Goal: Task Accomplishment & Management: Complete application form

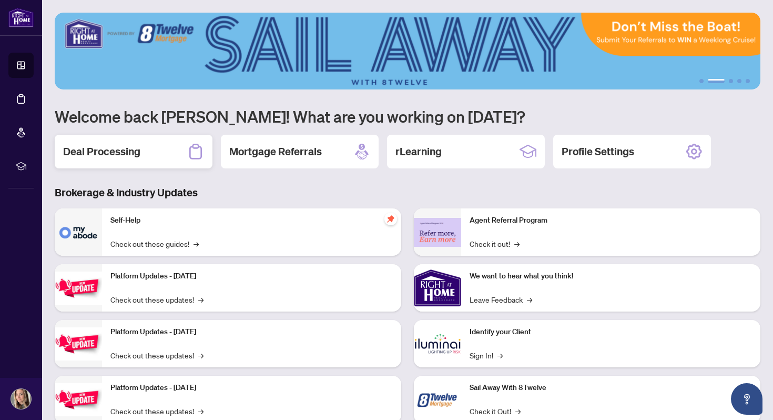
click at [156, 157] on div "Deal Processing" at bounding box center [134, 152] width 158 height 34
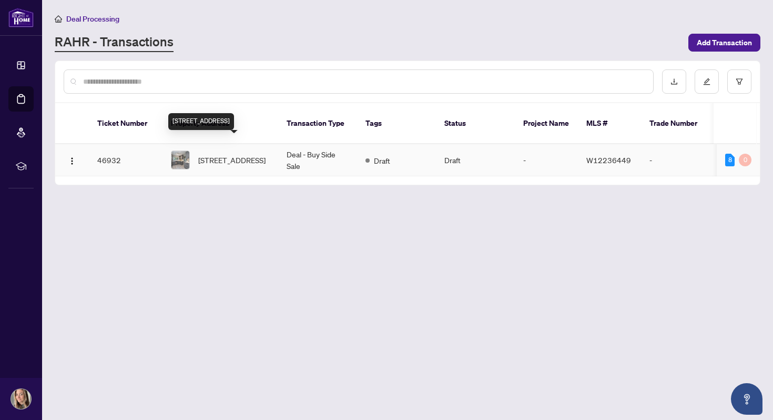
click at [242, 154] on span "[STREET_ADDRESS]" at bounding box center [231, 160] width 67 height 12
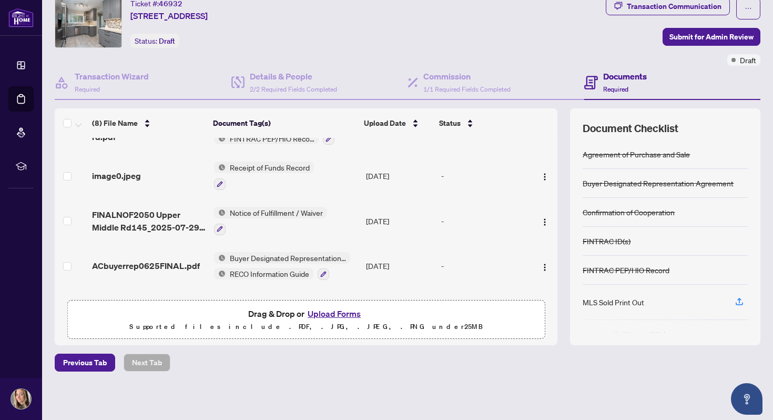
scroll to position [106, 0]
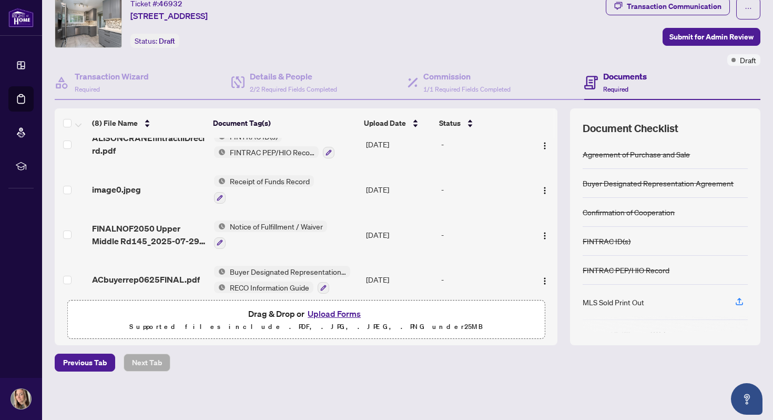
click at [318, 312] on button "Upload Forms" at bounding box center [333, 314] width 59 height 14
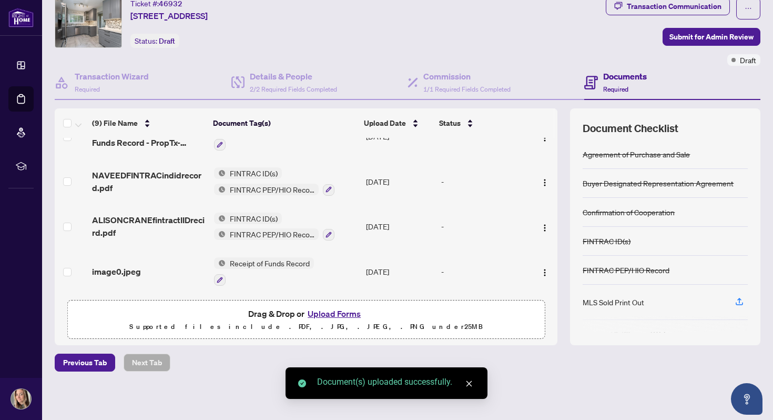
scroll to position [0, 0]
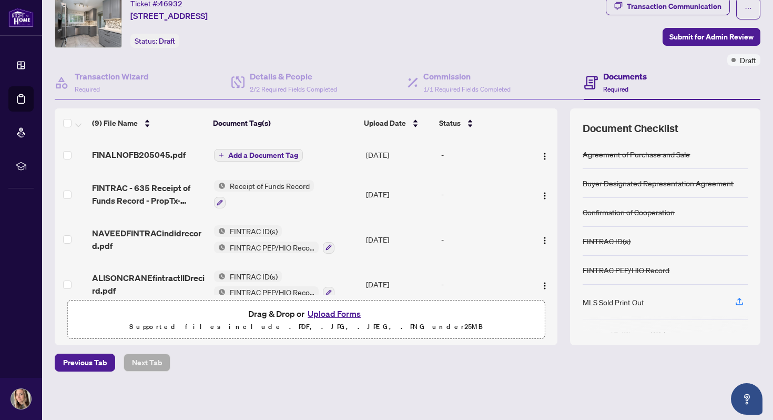
click at [234, 153] on span "Add a Document Tag" at bounding box center [263, 154] width 70 height 7
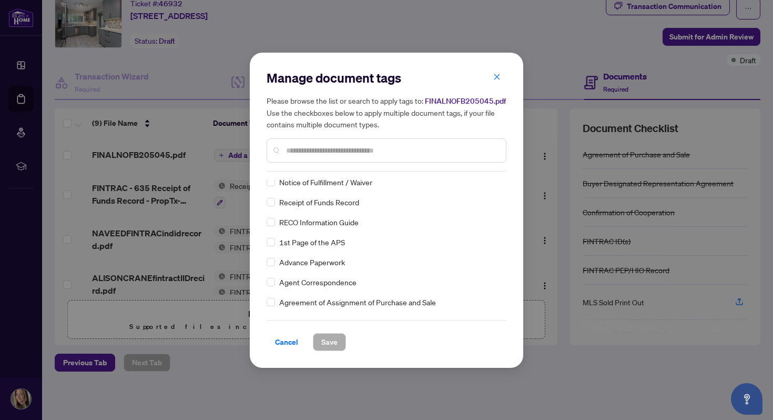
scroll to position [98, 0]
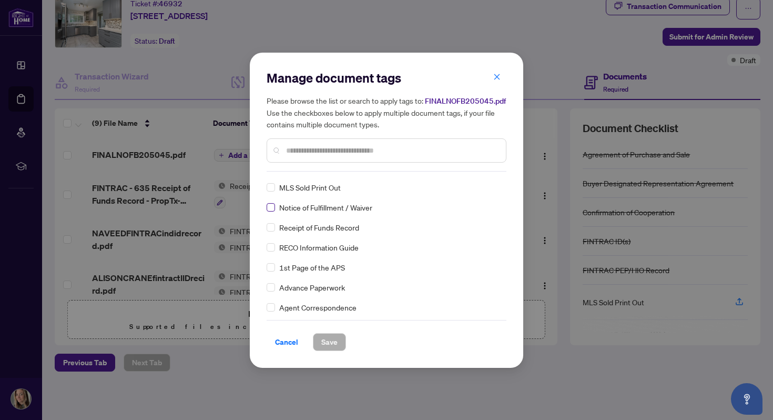
click at [271, 211] on label at bounding box center [271, 207] width 8 height 12
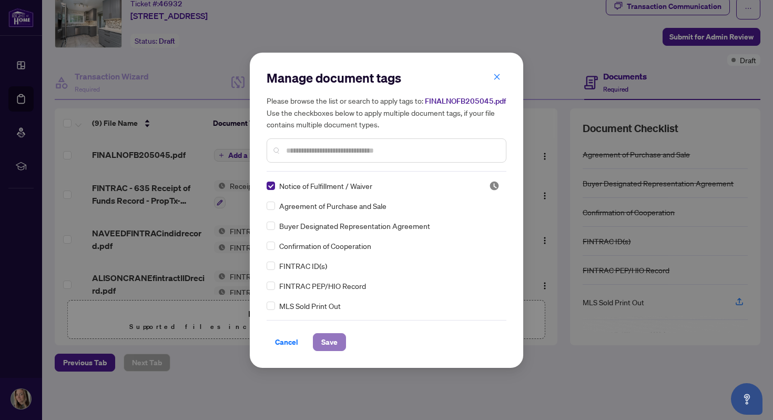
click at [326, 343] on span "Save" at bounding box center [329, 341] width 16 height 17
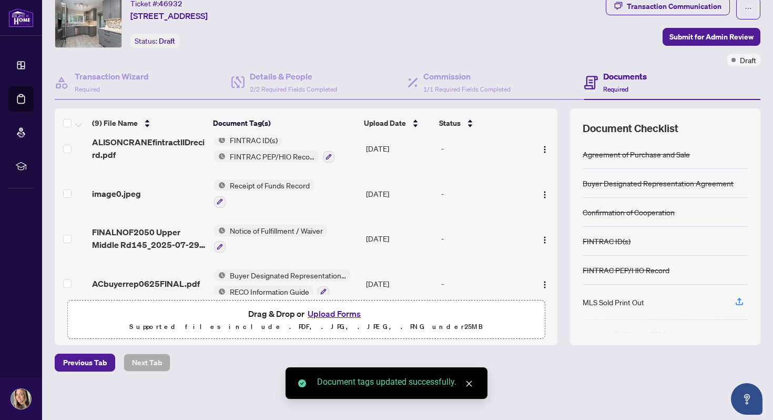
scroll to position [248, 0]
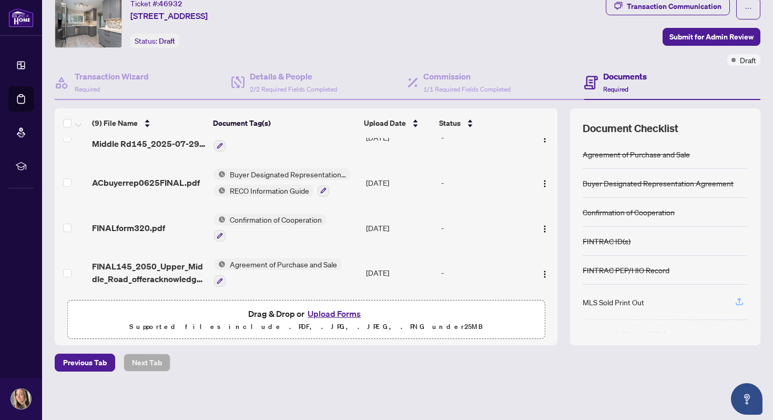
click at [738, 297] on icon "button" at bounding box center [739, 301] width 9 height 9
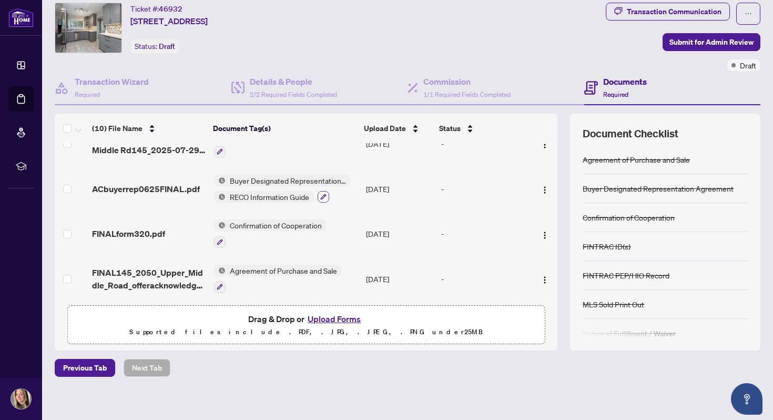
scroll to position [0, 0]
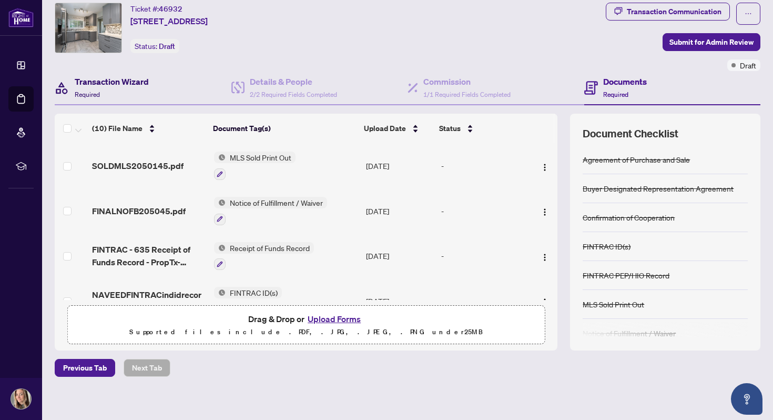
click at [111, 76] on h4 "Transaction Wizard" at bounding box center [112, 81] width 74 height 13
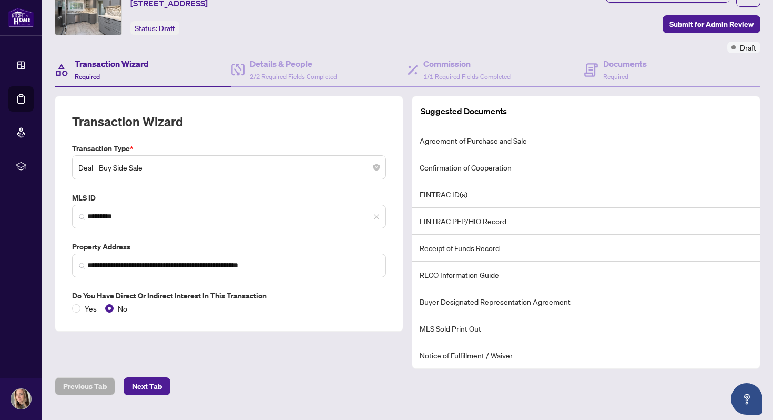
scroll to position [54, 0]
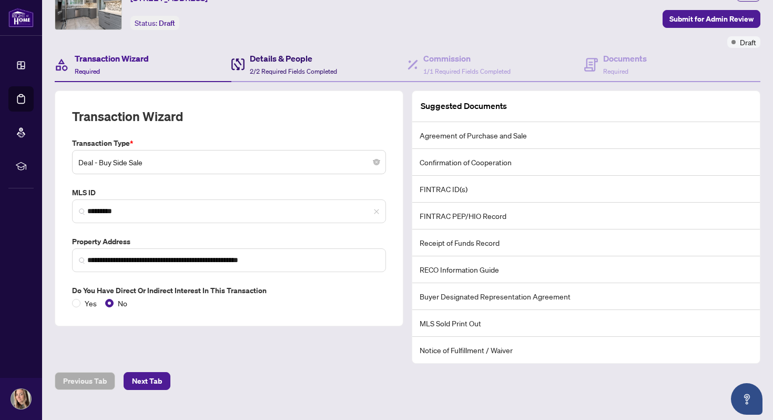
click at [277, 74] on span "2/2 Required Fields Completed" at bounding box center [293, 71] width 87 height 8
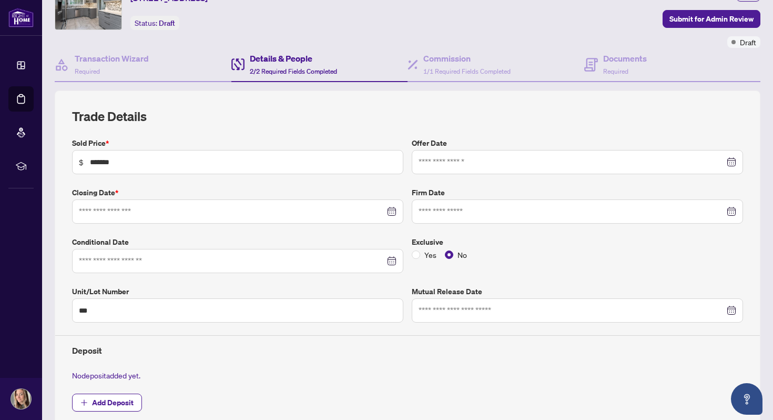
type input "**********"
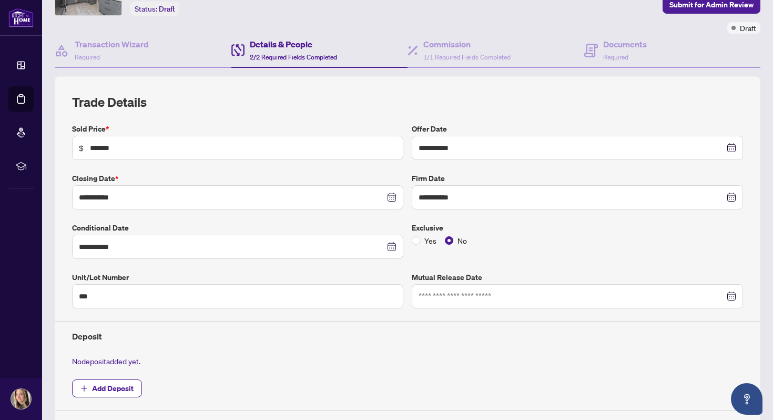
scroll to position [44, 0]
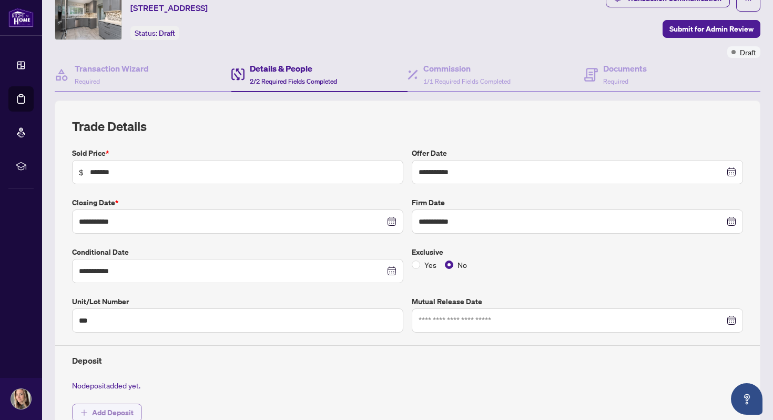
click at [98, 410] on span "Add Deposit" at bounding box center [113, 412] width 42 height 17
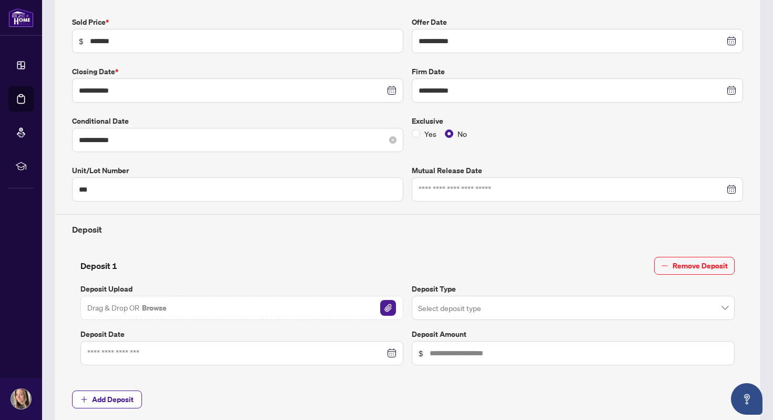
scroll to position [182, 0]
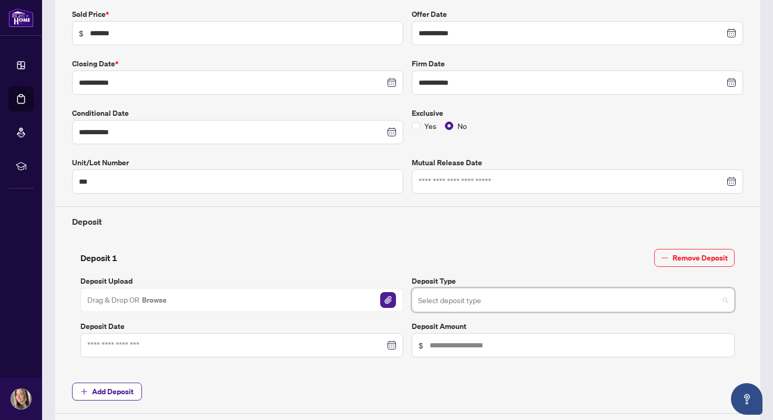
click at [453, 300] on input "search" at bounding box center [568, 301] width 301 height 23
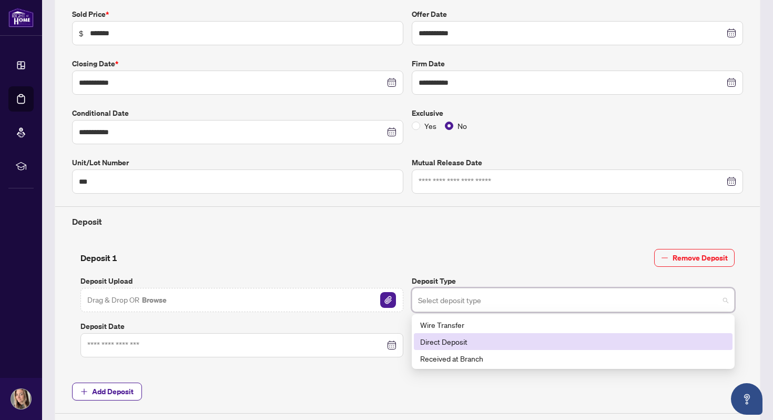
click at [442, 344] on div "Direct Deposit" at bounding box center [573, 342] width 306 height 12
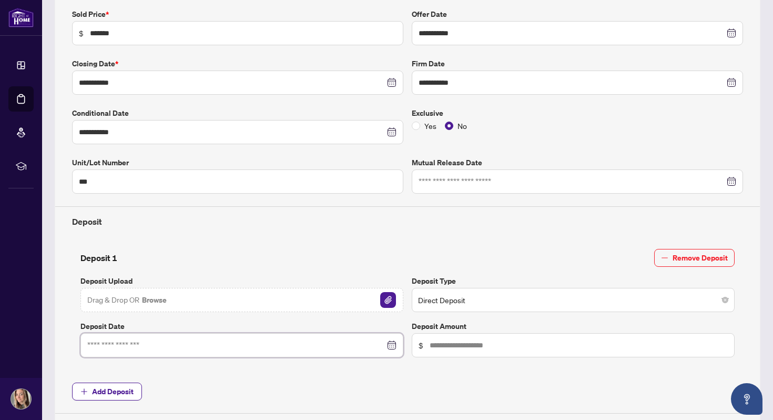
click at [337, 345] on input at bounding box center [236, 345] width 298 height 12
click at [364, 239] on div "**********" at bounding box center [407, 210] width 679 height 405
click at [391, 301] on img "button" at bounding box center [388, 300] width 16 height 16
click at [369, 300] on img "button" at bounding box center [369, 300] width 16 height 16
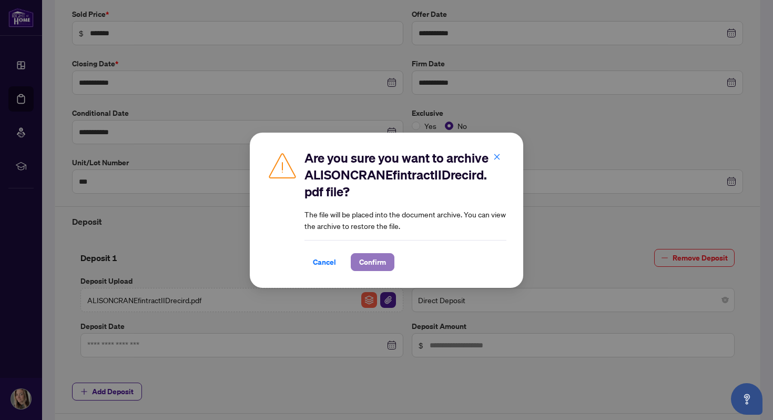
click at [367, 265] on span "Confirm" at bounding box center [372, 261] width 27 height 17
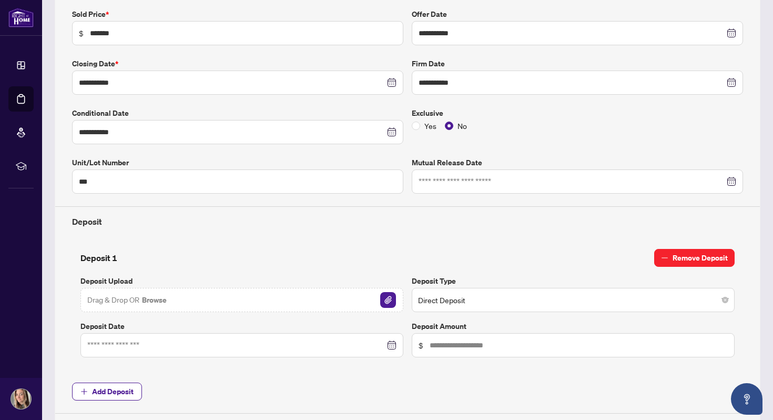
click at [668, 255] on icon "minus" at bounding box center [664, 257] width 7 height 7
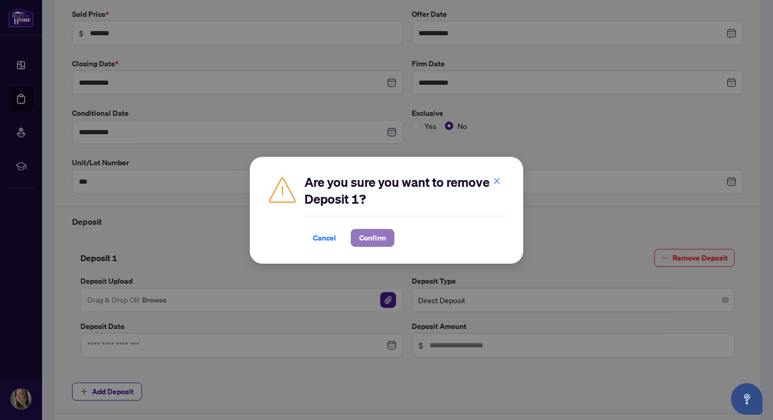
click at [377, 236] on span "Confirm" at bounding box center [372, 237] width 27 height 17
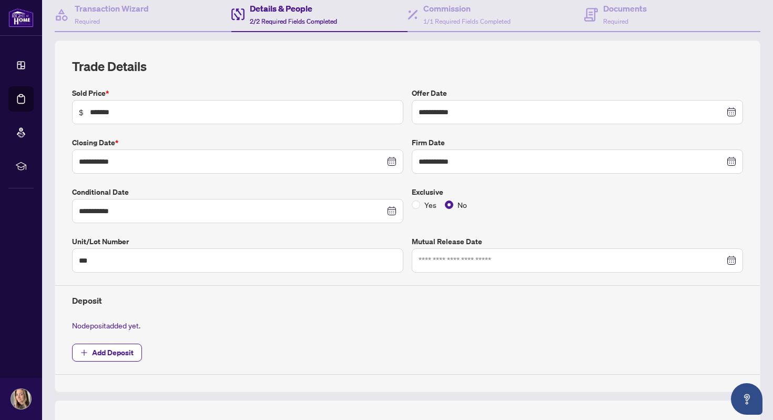
scroll to position [14, 0]
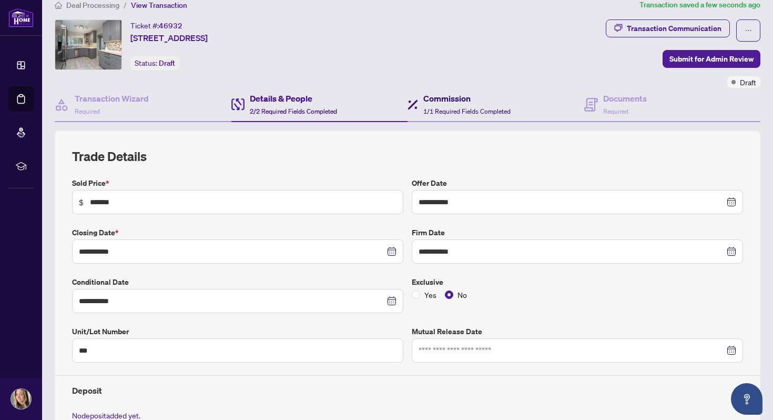
click at [439, 99] on h4 "Commission" at bounding box center [466, 98] width 87 height 13
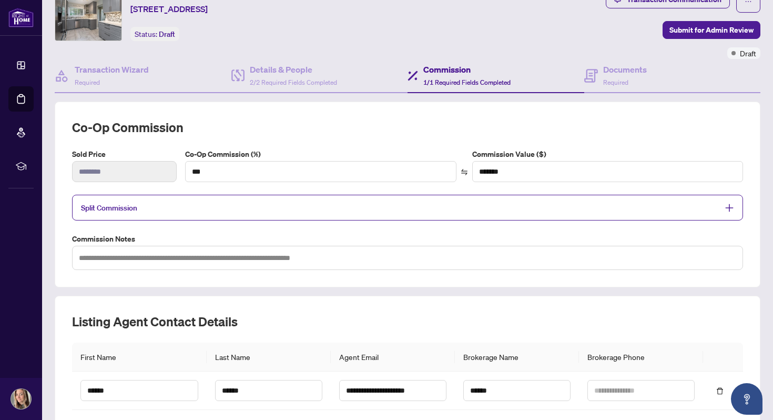
scroll to position [43, 0]
click at [289, 203] on span "Split Commission" at bounding box center [399, 207] width 637 height 12
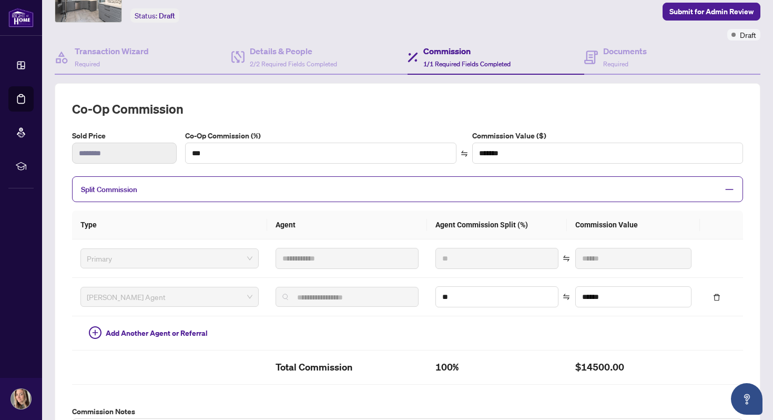
scroll to position [59, 0]
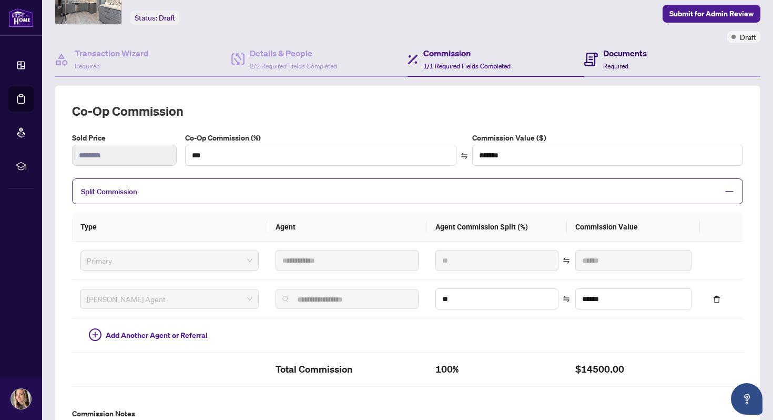
click at [613, 59] on div "Documents Required" at bounding box center [625, 59] width 44 height 25
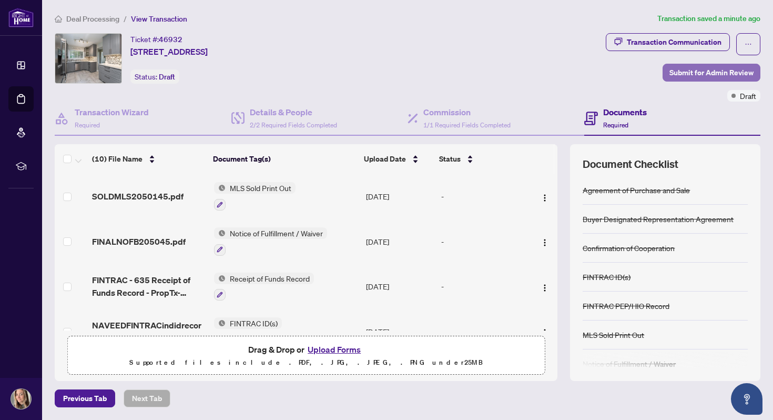
click at [687, 74] on span "Submit for Admin Review" at bounding box center [711, 72] width 84 height 17
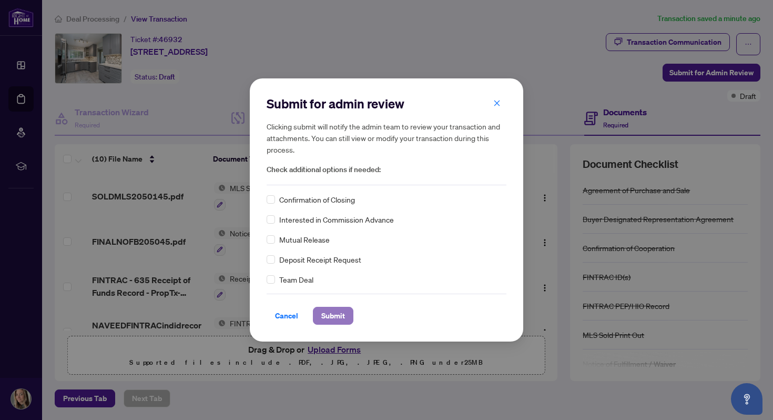
click at [337, 315] on span "Submit" at bounding box center [333, 315] width 24 height 17
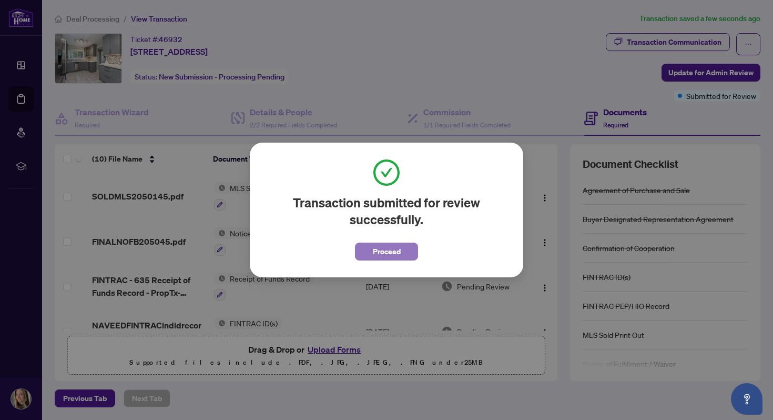
click at [380, 252] on span "Proceed" at bounding box center [387, 251] width 28 height 17
